Goal: Information Seeking & Learning: Understand process/instructions

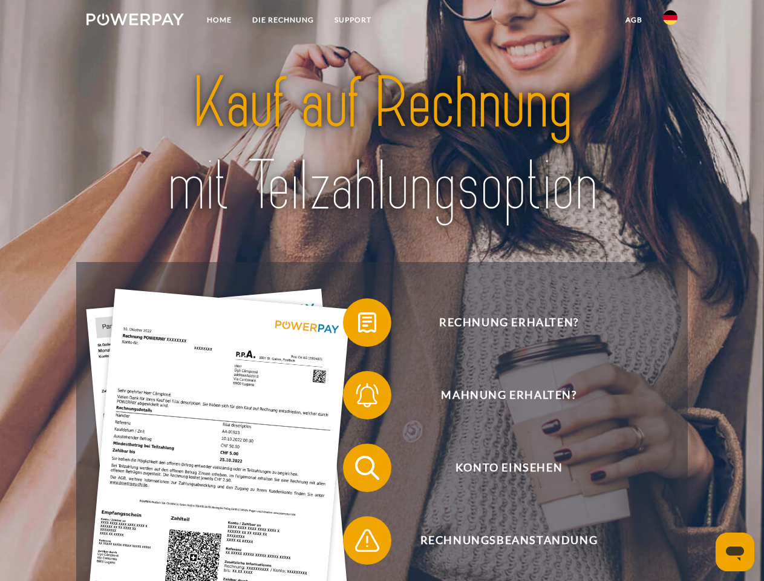
click at [135, 21] on img at bounding box center [135, 19] width 97 height 12
click at [671, 21] on img at bounding box center [670, 17] width 15 height 15
click at [634, 20] on link "agb" at bounding box center [635, 20] width 38 height 22
click at [358, 325] on span at bounding box center [349, 322] width 61 height 61
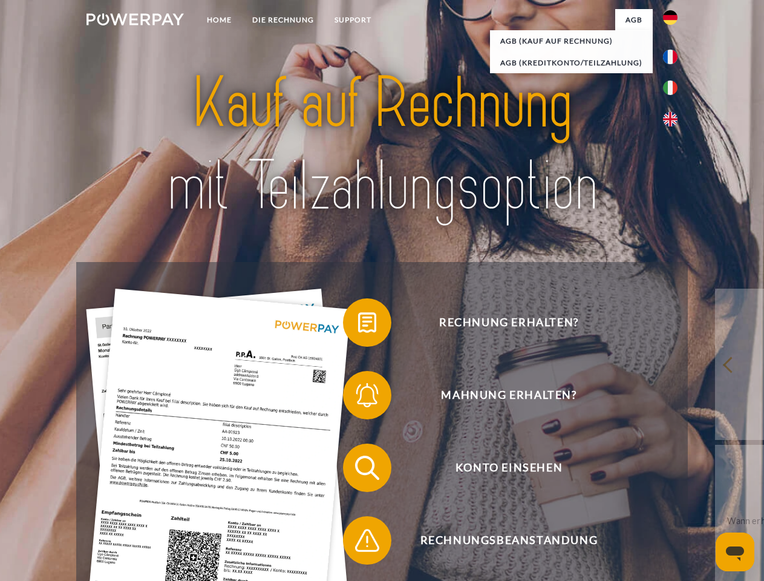
click at [358, 398] on span at bounding box center [349, 395] width 61 height 61
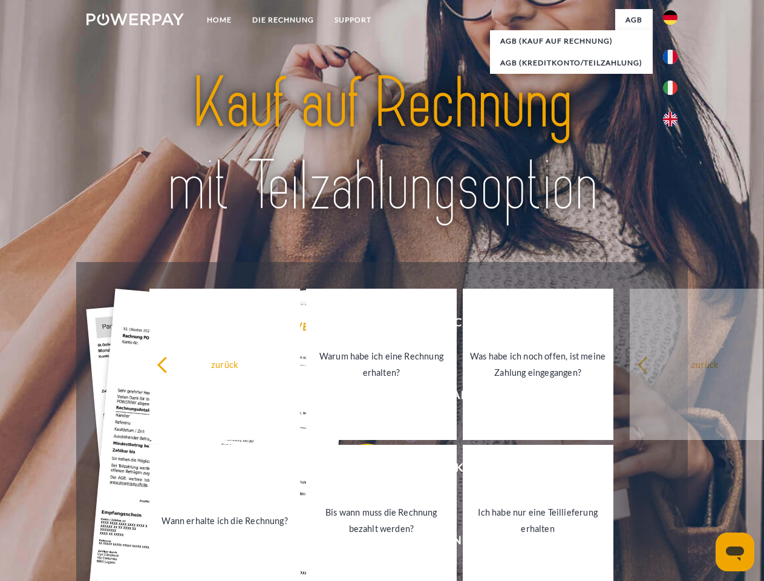
click at [358, 470] on link "Bis wann muss die Rechnung bezahlt werden?" at bounding box center [381, 520] width 151 height 151
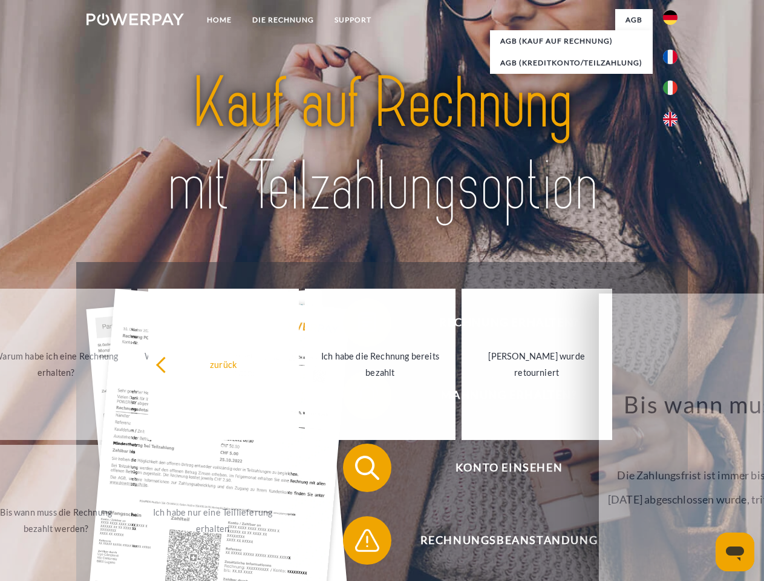
click at [358, 543] on span at bounding box center [349, 540] width 61 height 61
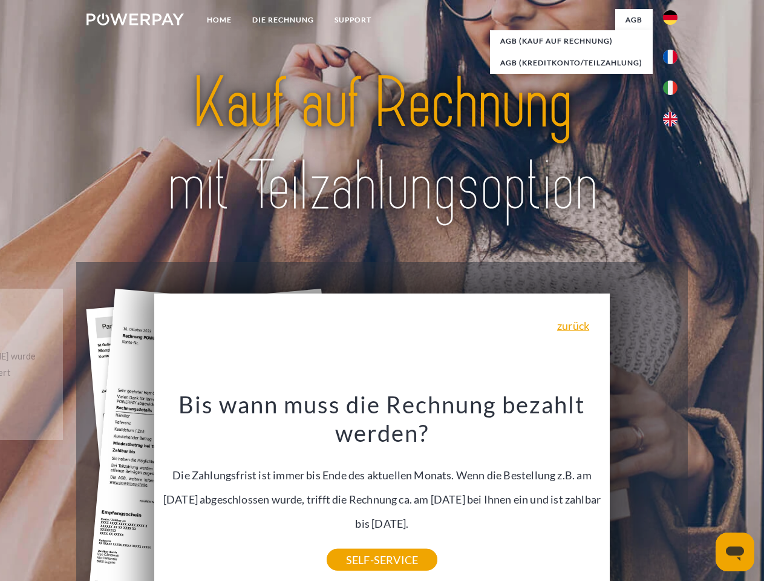
click at [735, 552] on icon "Messaging-Fenster öffnen" at bounding box center [735, 554] width 18 height 15
